Goal: Find contact information: Find contact information

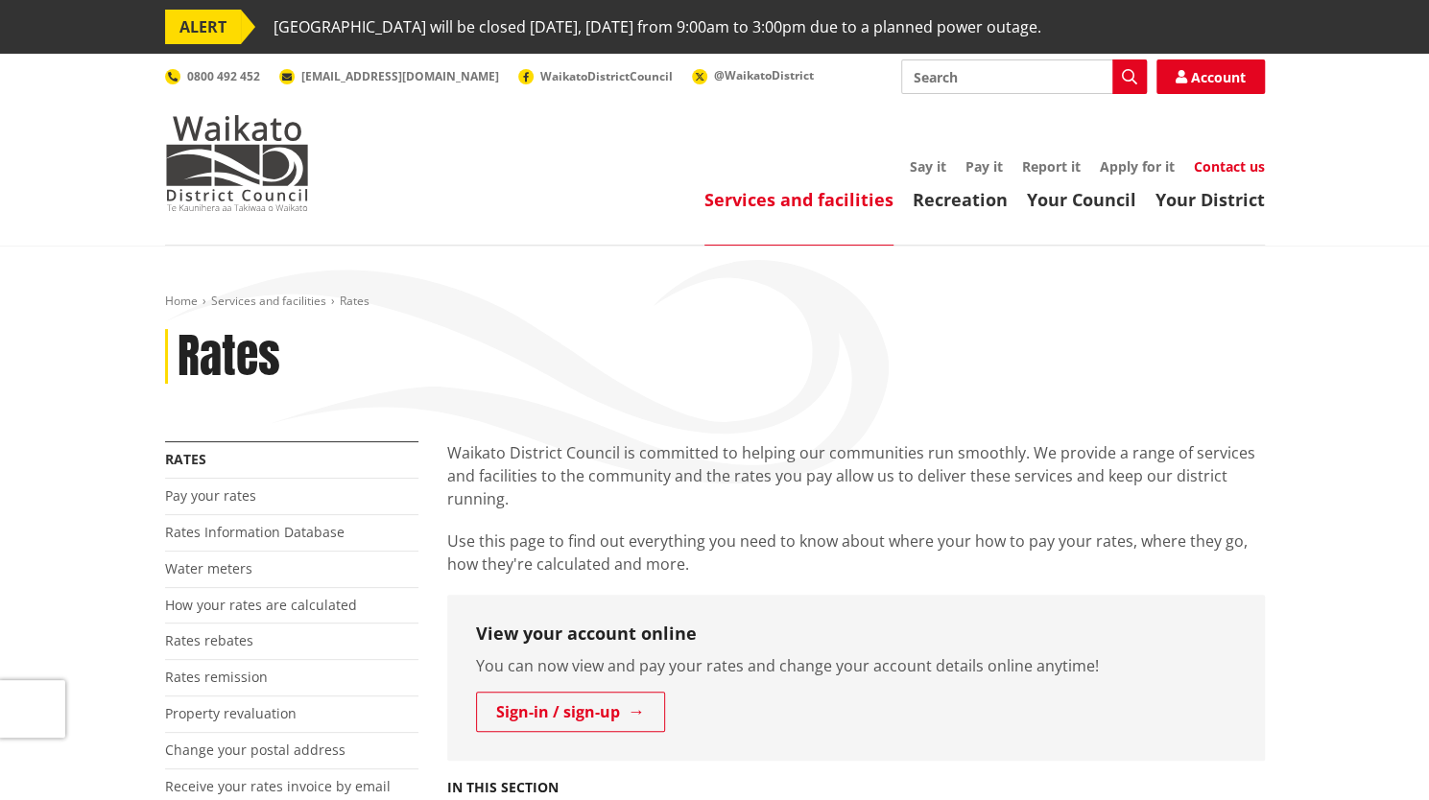
click at [1255, 168] on link "Contact us" at bounding box center [1228, 166] width 71 height 18
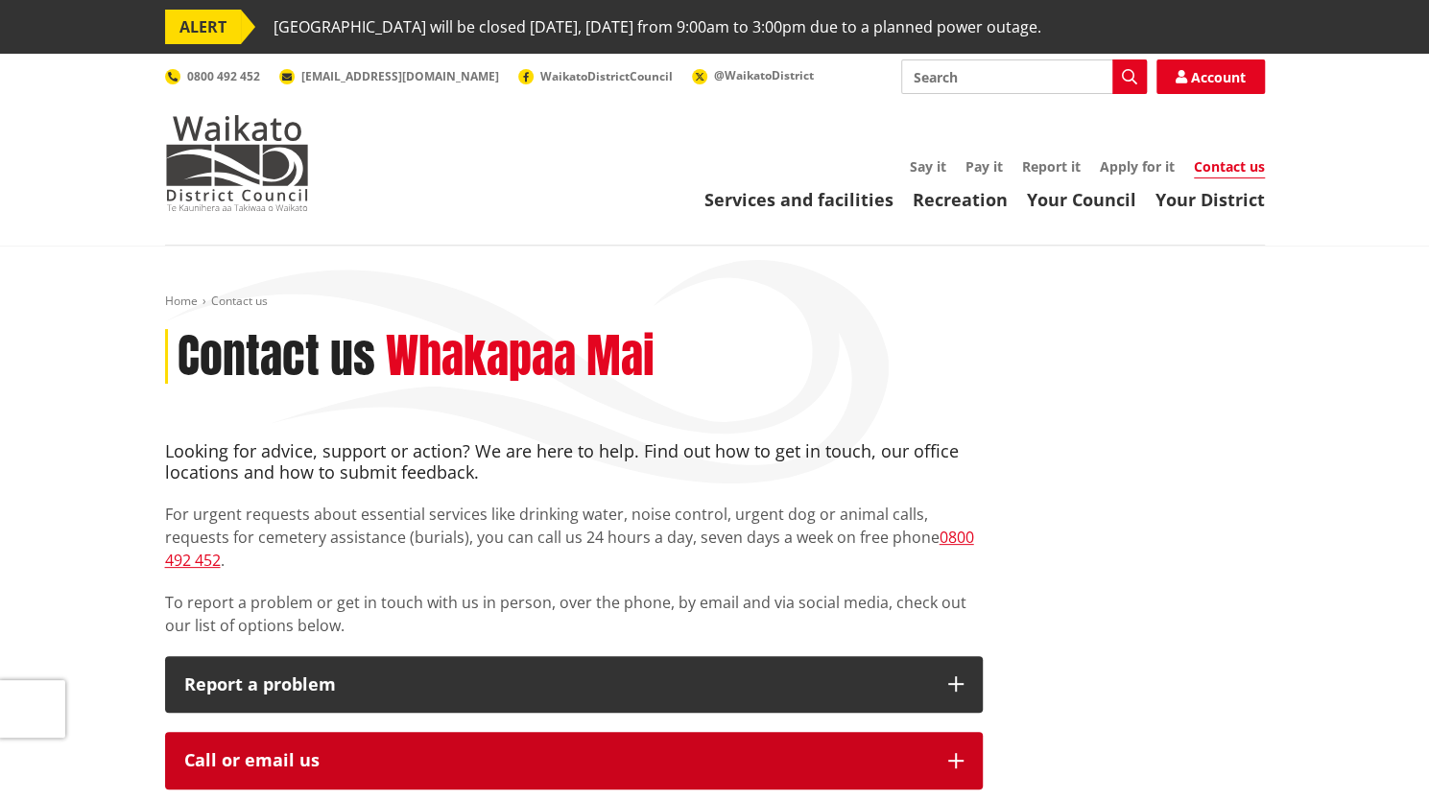
click at [959, 746] on button "Call or email us" at bounding box center [573, 761] width 817 height 58
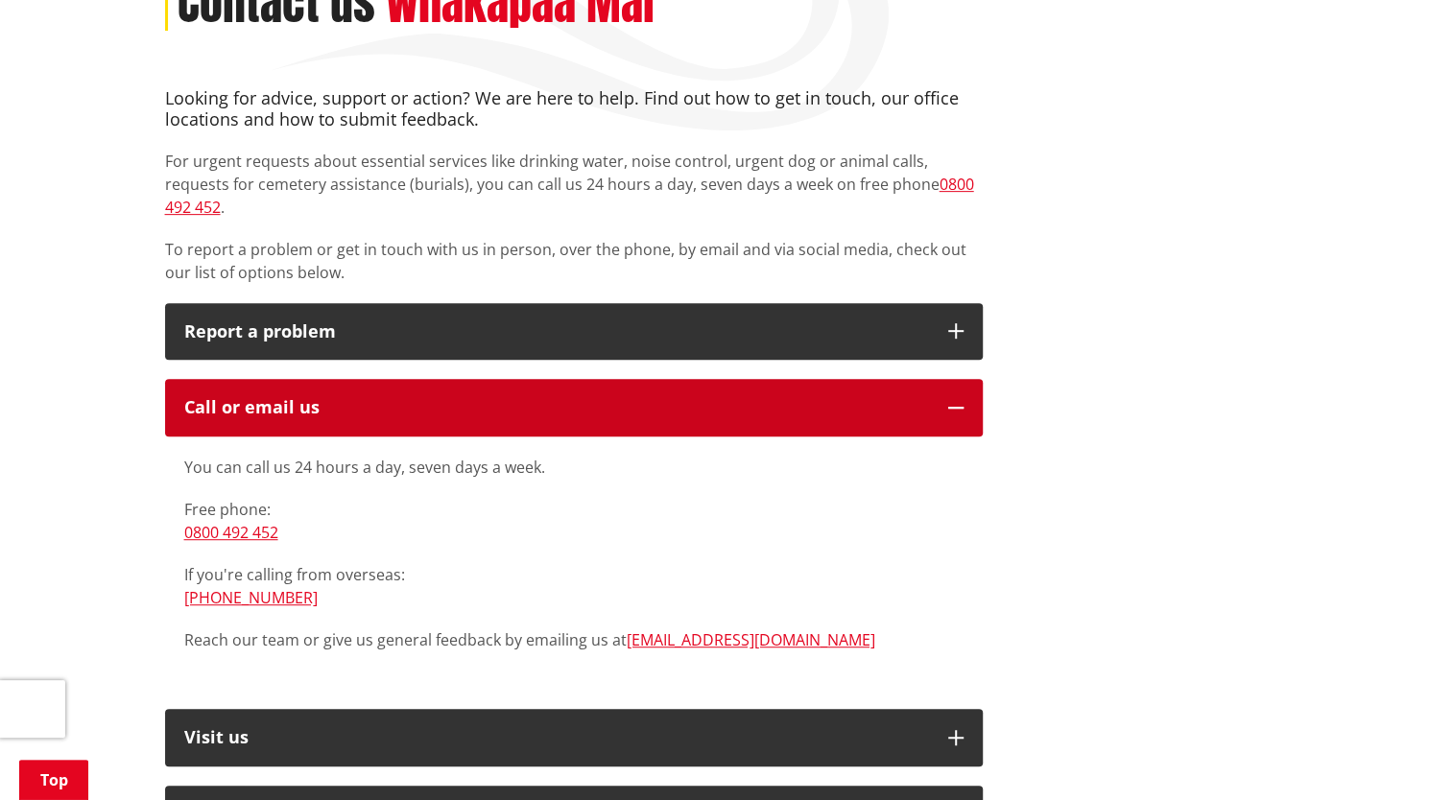
scroll to position [366, 0]
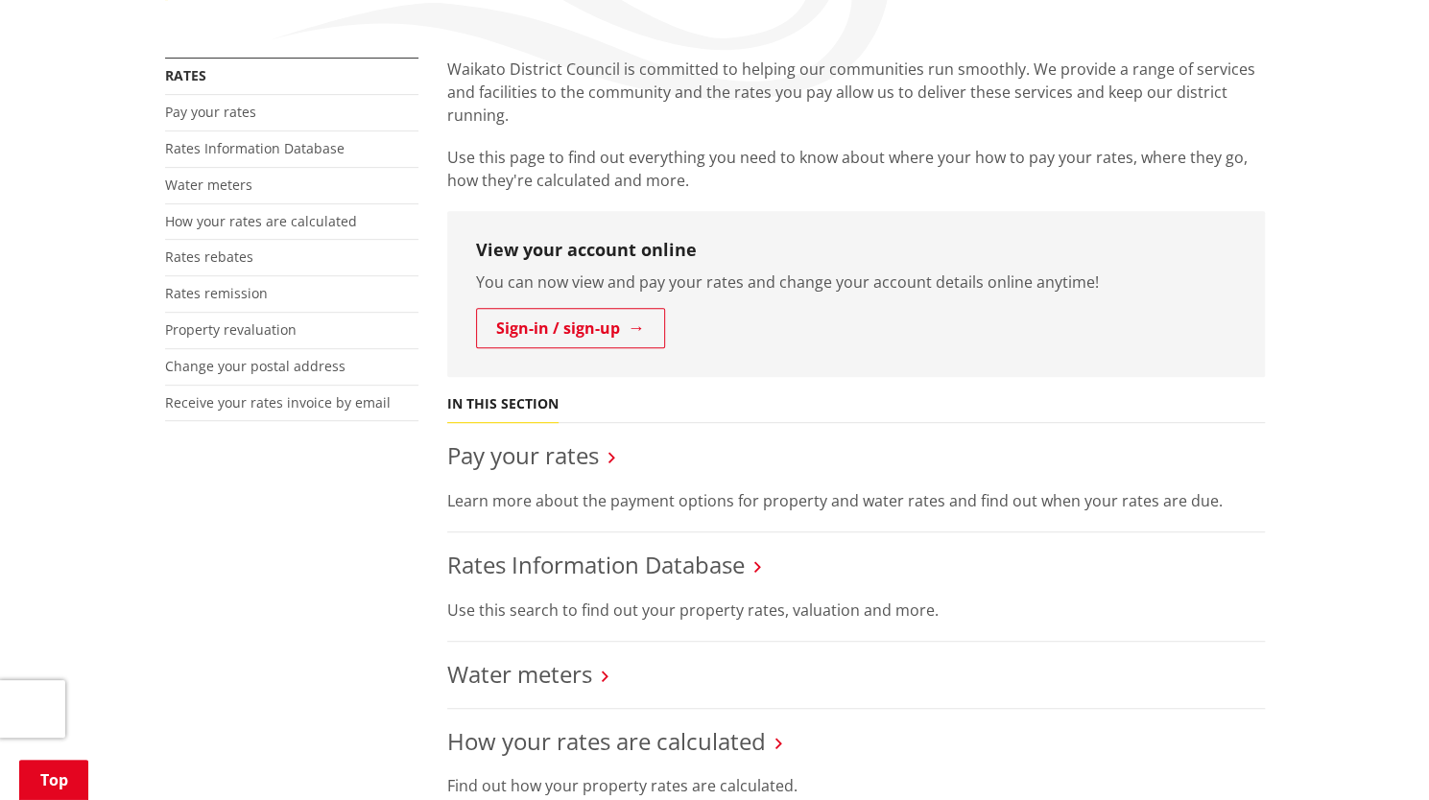
scroll to position [386, 0]
click at [571, 342] on link "Sign-in / sign-up" at bounding box center [570, 326] width 189 height 40
